Goal: Find specific page/section

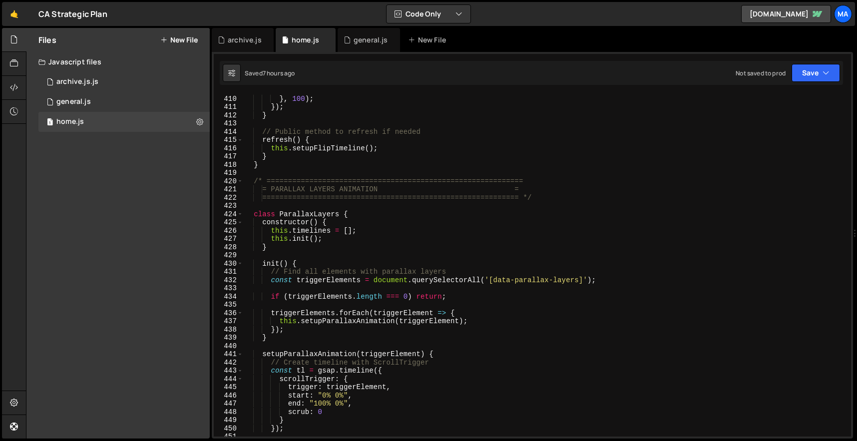
scroll to position [3371, 0]
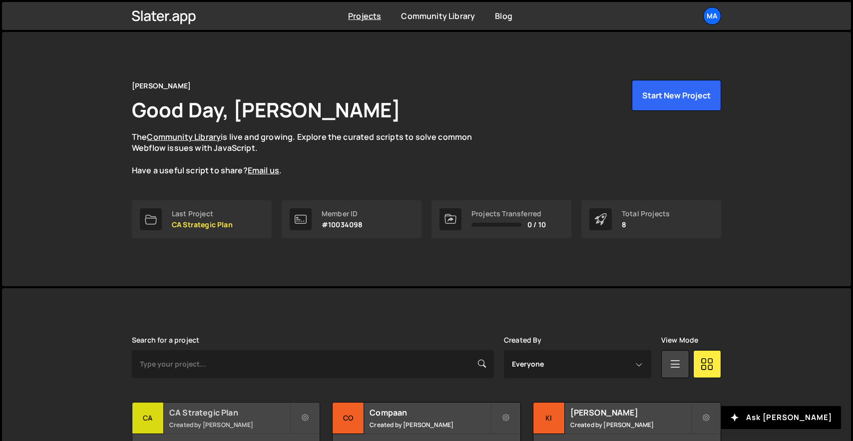
click at [208, 418] on div "CA Strategic Plan Created by Matteo Fabbiani" at bounding box center [225, 418] width 187 height 31
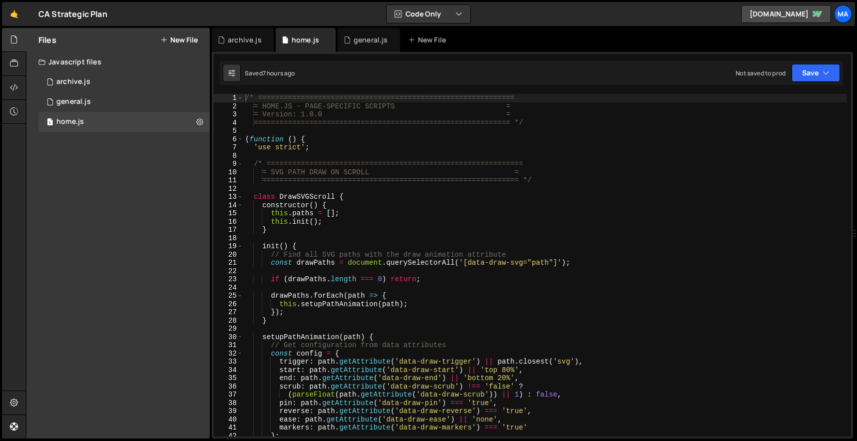
scroll to position [249, 0]
